Goal: Complete application form

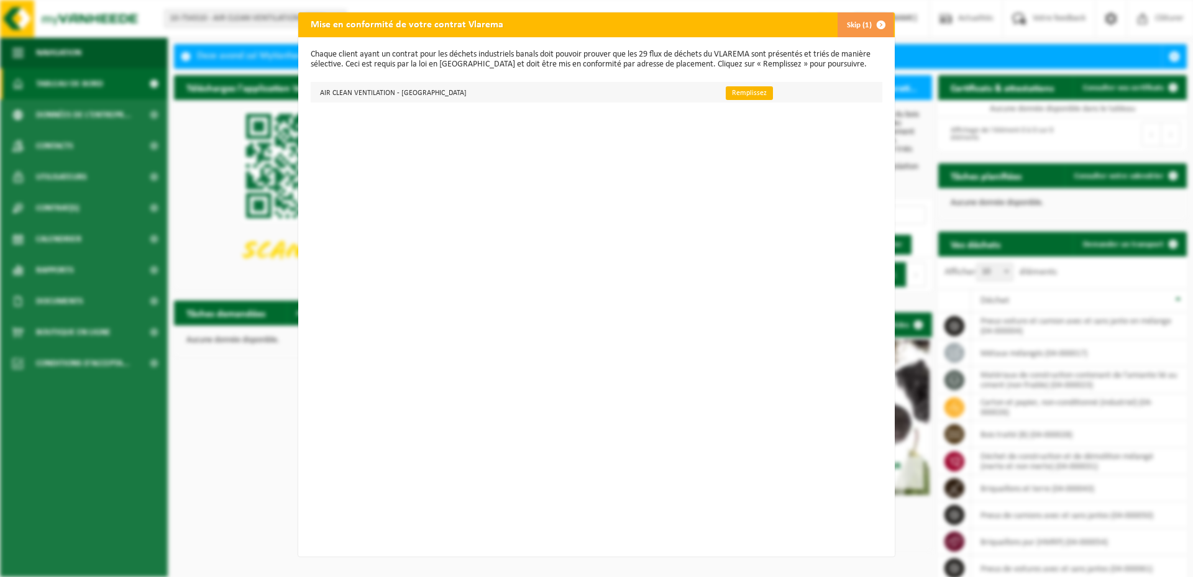
click at [726, 94] on link "Remplissez" at bounding box center [749, 93] width 47 height 14
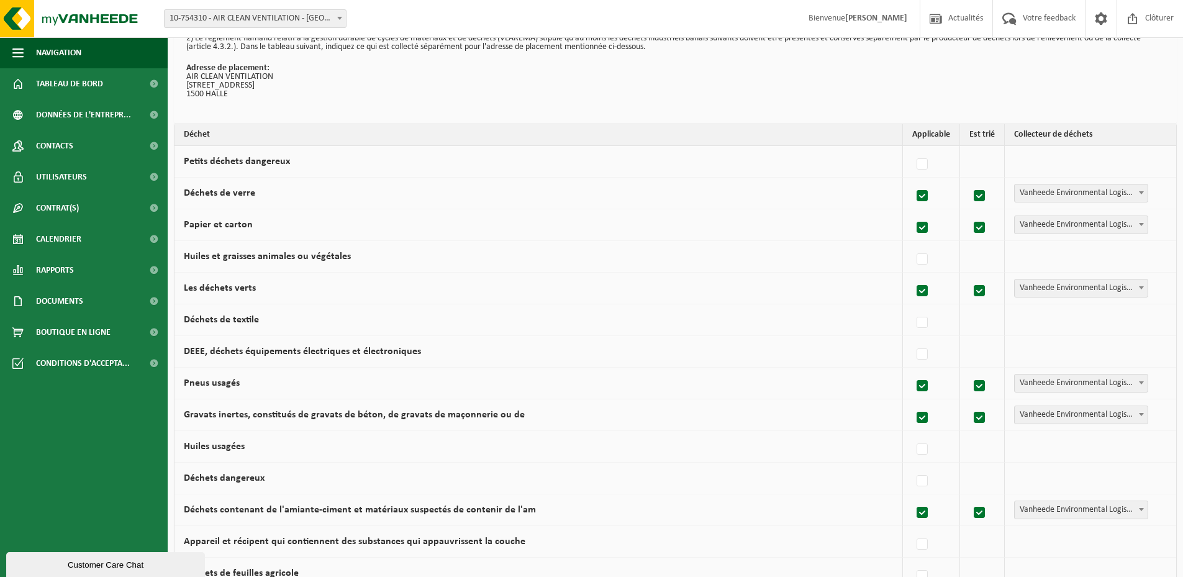
scroll to position [124, 0]
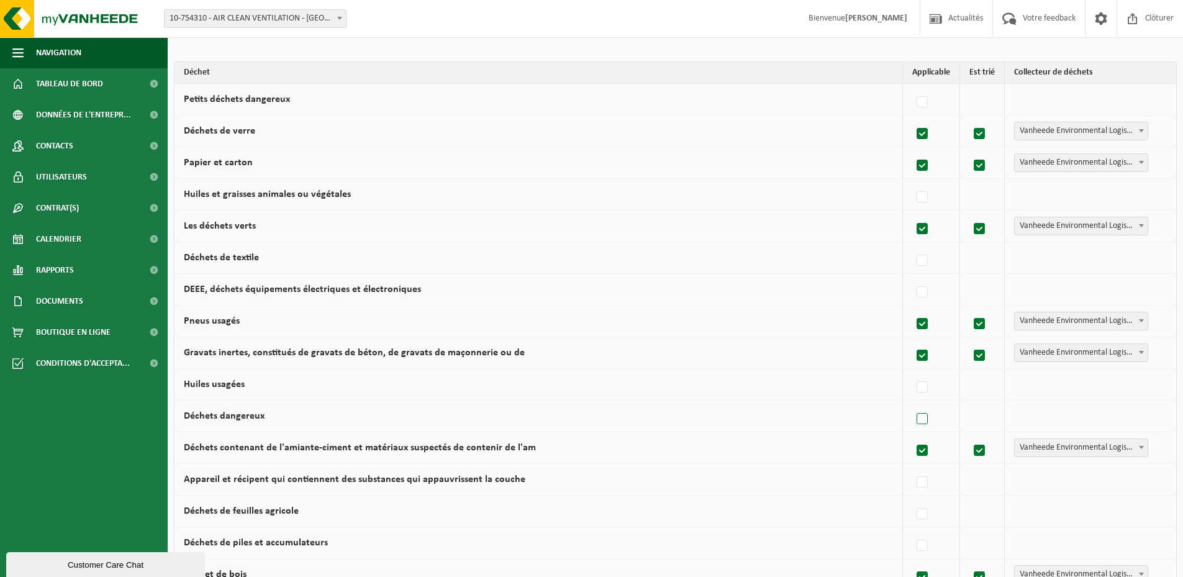
click at [923, 421] on label at bounding box center [922, 419] width 17 height 19
click at [913, 404] on input "Déchets dangereux" at bounding box center [912, 403] width 1 height 1
checkbox input "true"
click at [919, 421] on label at bounding box center [919, 419] width 17 height 19
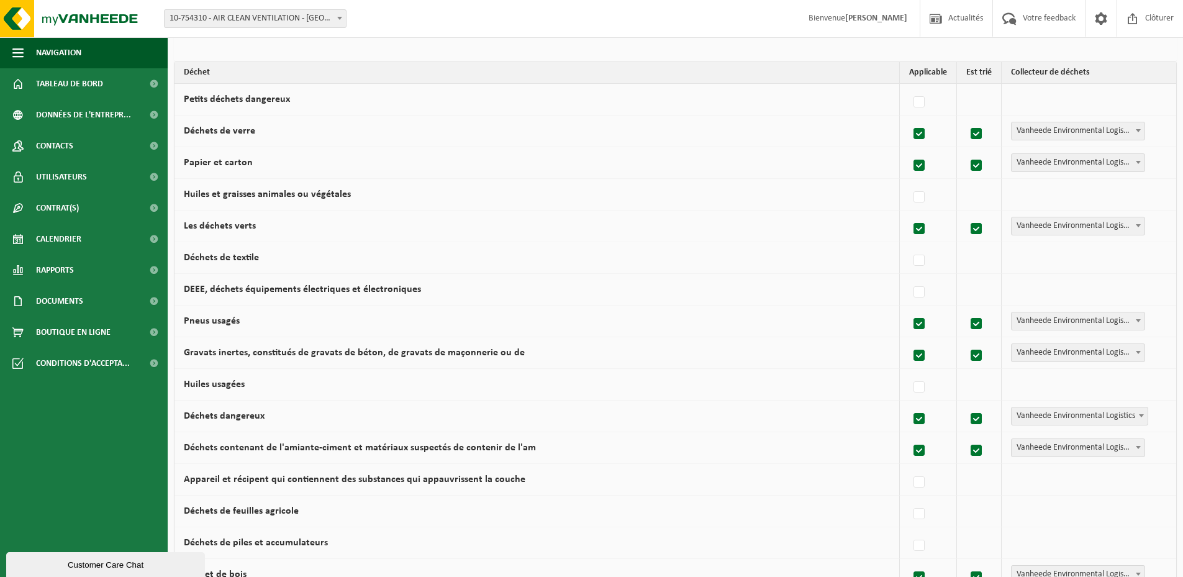
click at [910, 404] on input "Déchets dangereux" at bounding box center [909, 403] width 1 height 1
checkbox input "false"
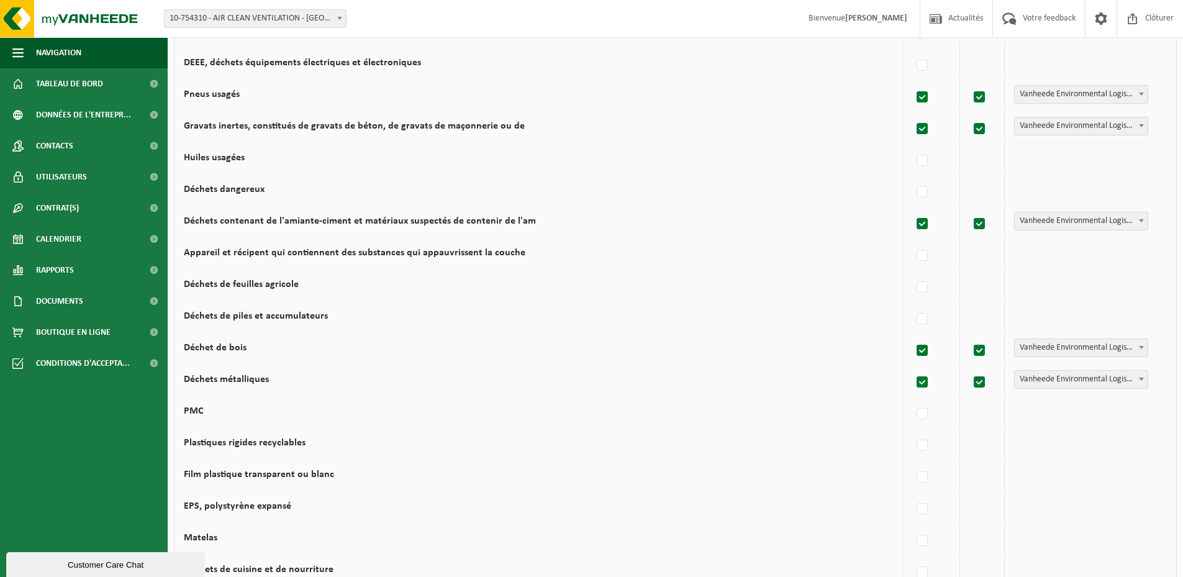
scroll to position [373, 0]
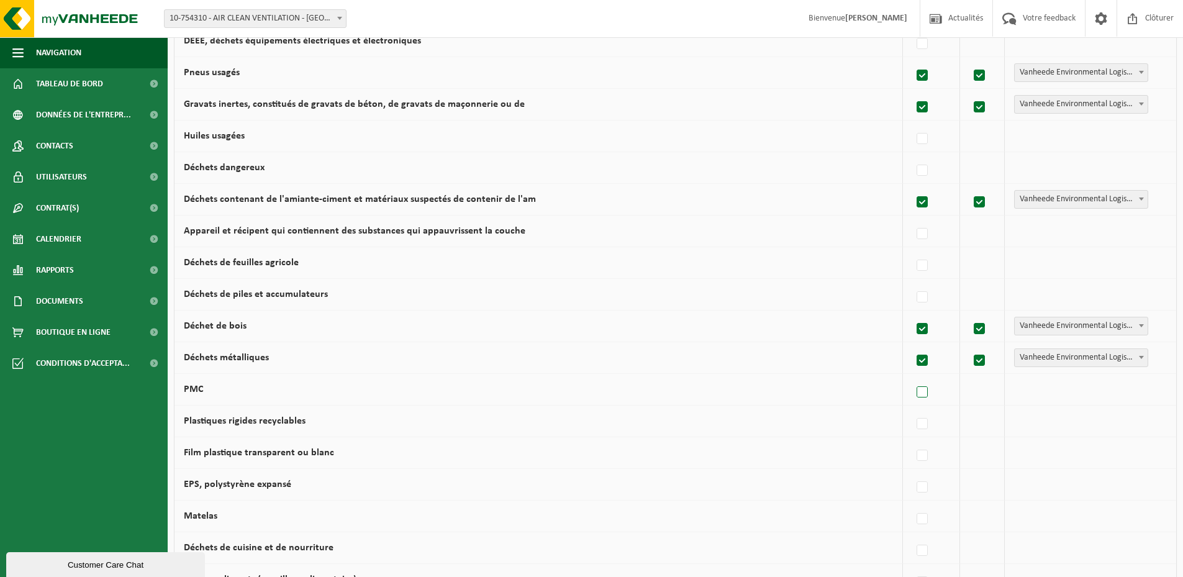
click at [925, 396] on label at bounding box center [922, 392] width 17 height 19
click at [913, 377] on input "PMC" at bounding box center [912, 376] width 1 height 1
checkbox input "true"
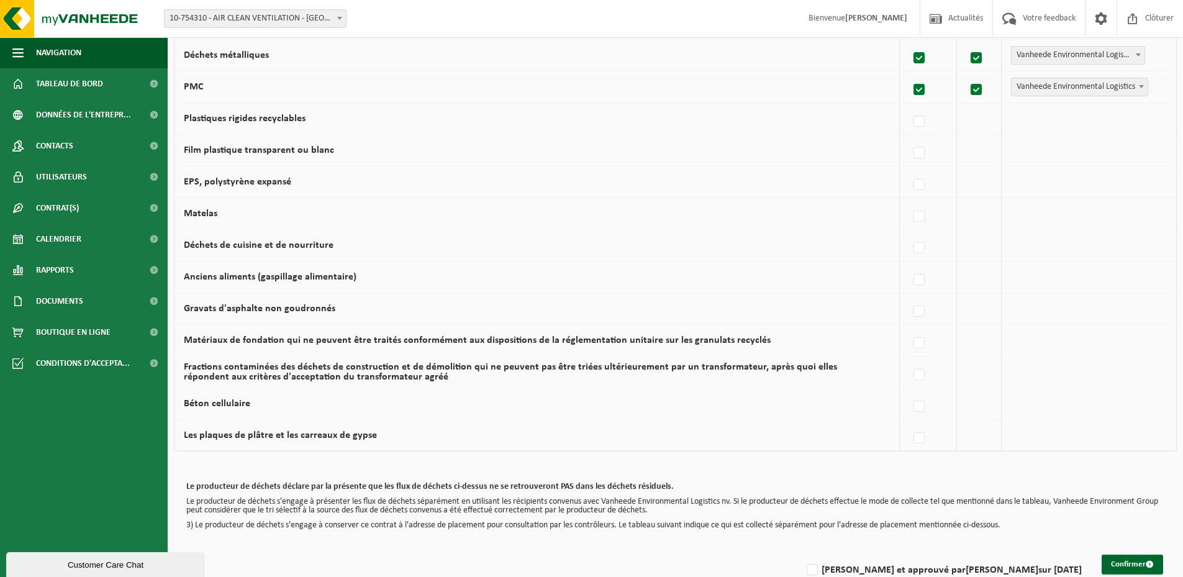
scroll to position [703, 0]
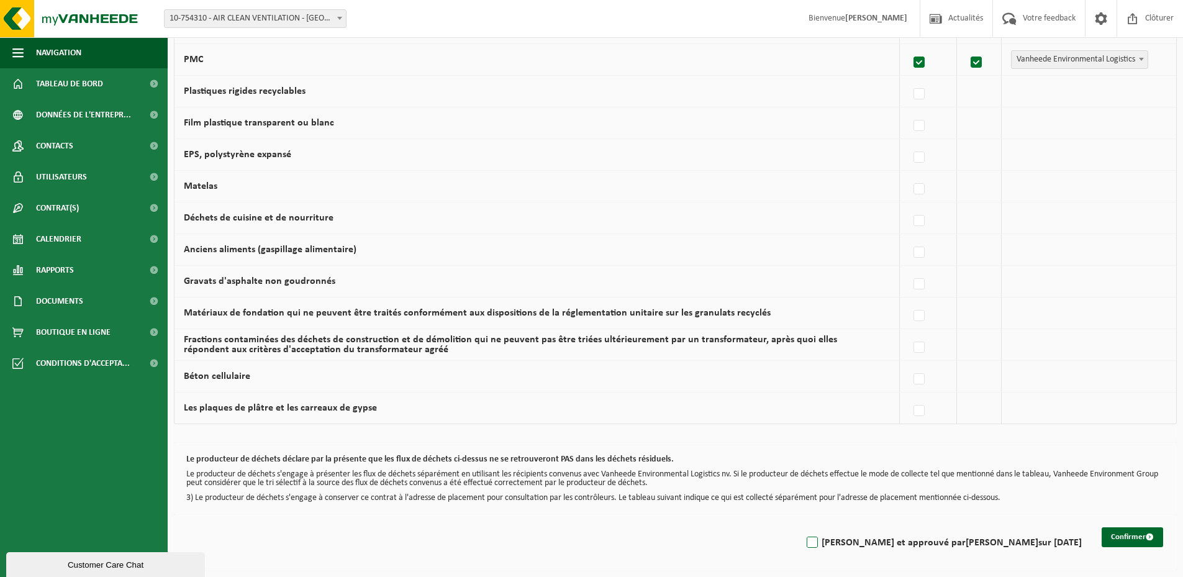
click at [870, 542] on label "[PERSON_NAME] et approuvé par [PERSON_NAME] sur [DATE]" at bounding box center [944, 543] width 278 height 19
click at [803, 527] on input "[PERSON_NAME] et approuvé par [PERSON_NAME] sur [DATE]" at bounding box center [802, 527] width 1 height 1
checkbox input "true"
click at [921, 216] on label at bounding box center [919, 221] width 17 height 19
click at [910, 206] on input "Déchets de cuisine et de nourriture" at bounding box center [909, 205] width 1 height 1
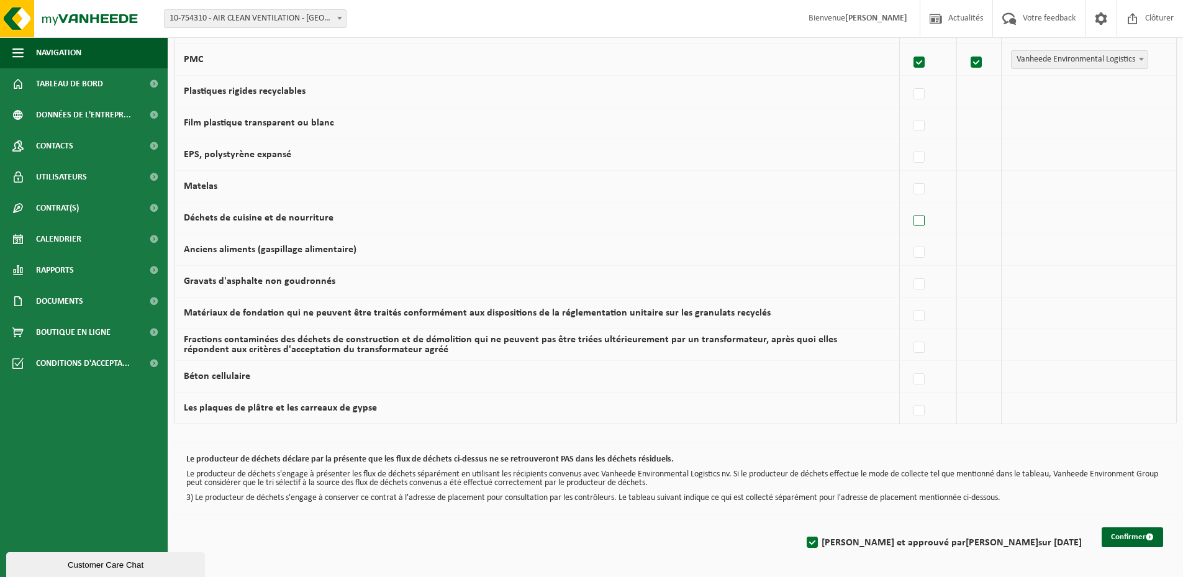
checkbox input "true"
click at [1130, 536] on button "Confirmer" at bounding box center [1133, 537] width 62 height 20
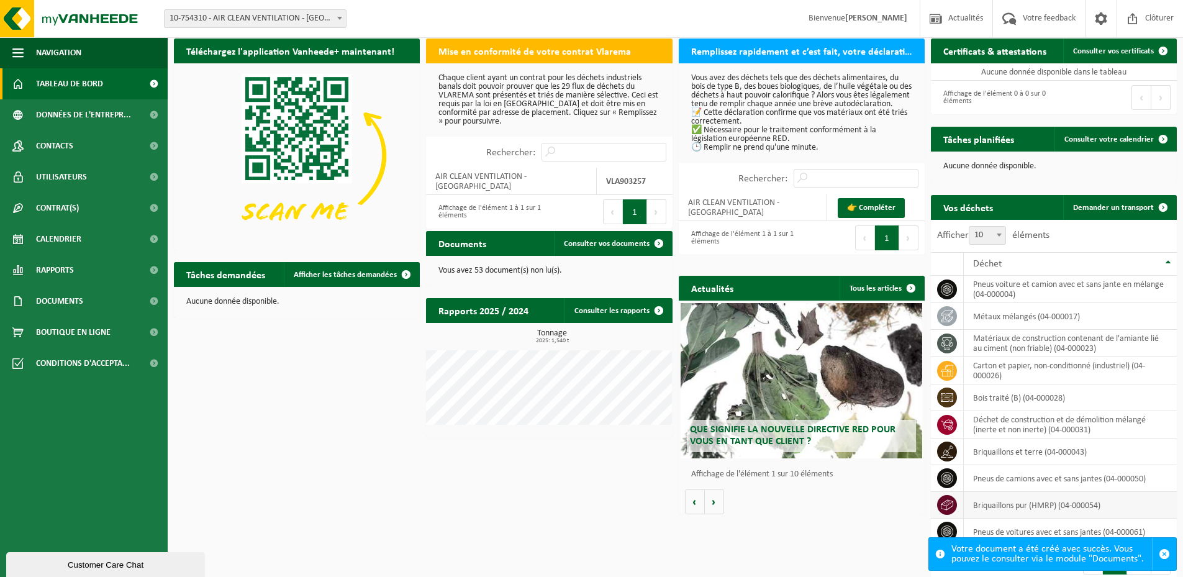
scroll to position [14, 0]
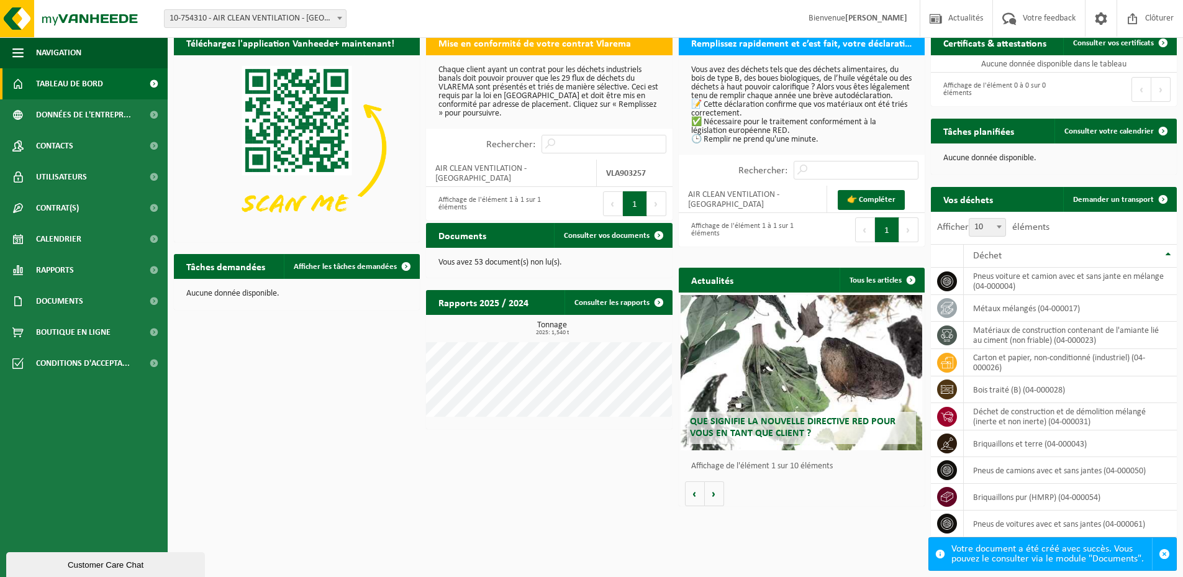
click at [291, 533] on div "Téléchargez l'application Vanheede+ maintenant! Cachez Mise en conformité de vo…" at bounding box center [676, 300] width 1010 height 553
click at [1133, 25] on span at bounding box center [1133, 18] width 19 height 37
